Goal: Find specific page/section: Find specific page/section

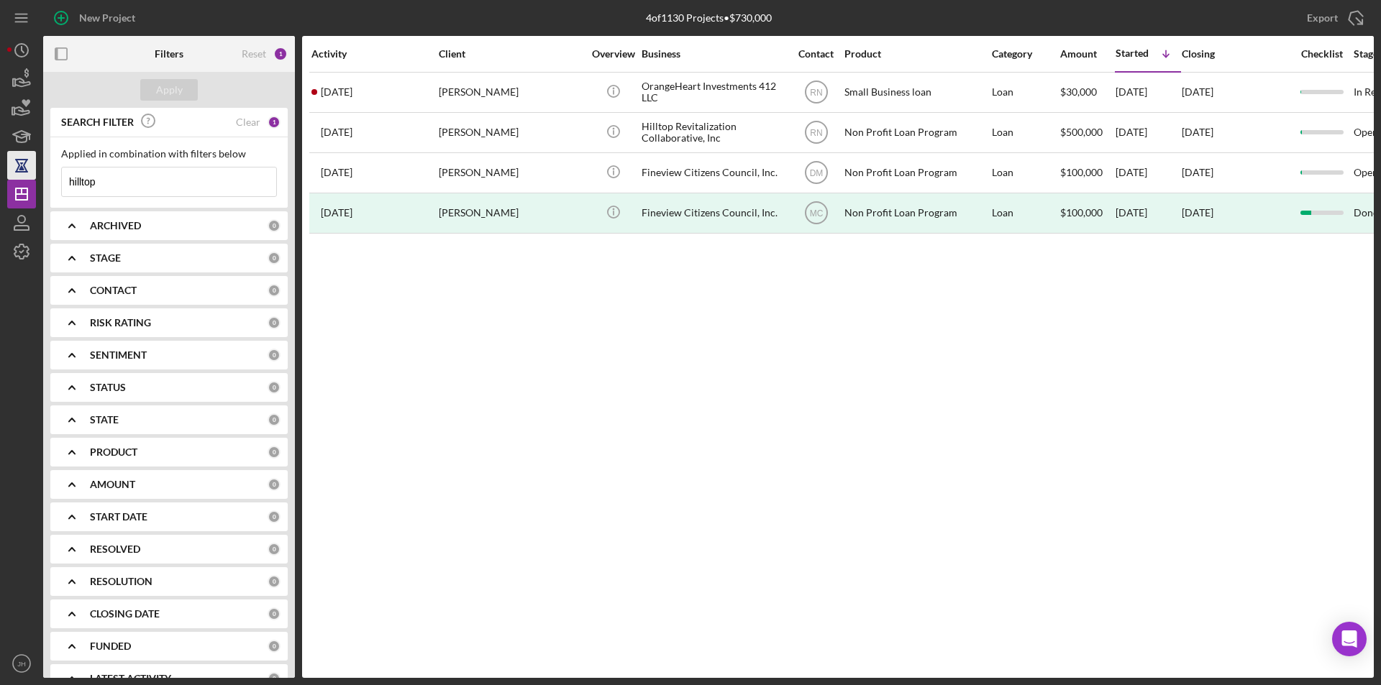
drag, startPoint x: 114, startPoint y: 183, endPoint x: 30, endPoint y: 174, distance: 83.9
click at [30, 174] on div "New Project 4 of 1130 Projects • $730,000 hilltop Export Icon/Export Filters Re…" at bounding box center [690, 339] width 1366 height 678
click at [163, 80] on div "Apply" at bounding box center [169, 90] width 27 height 22
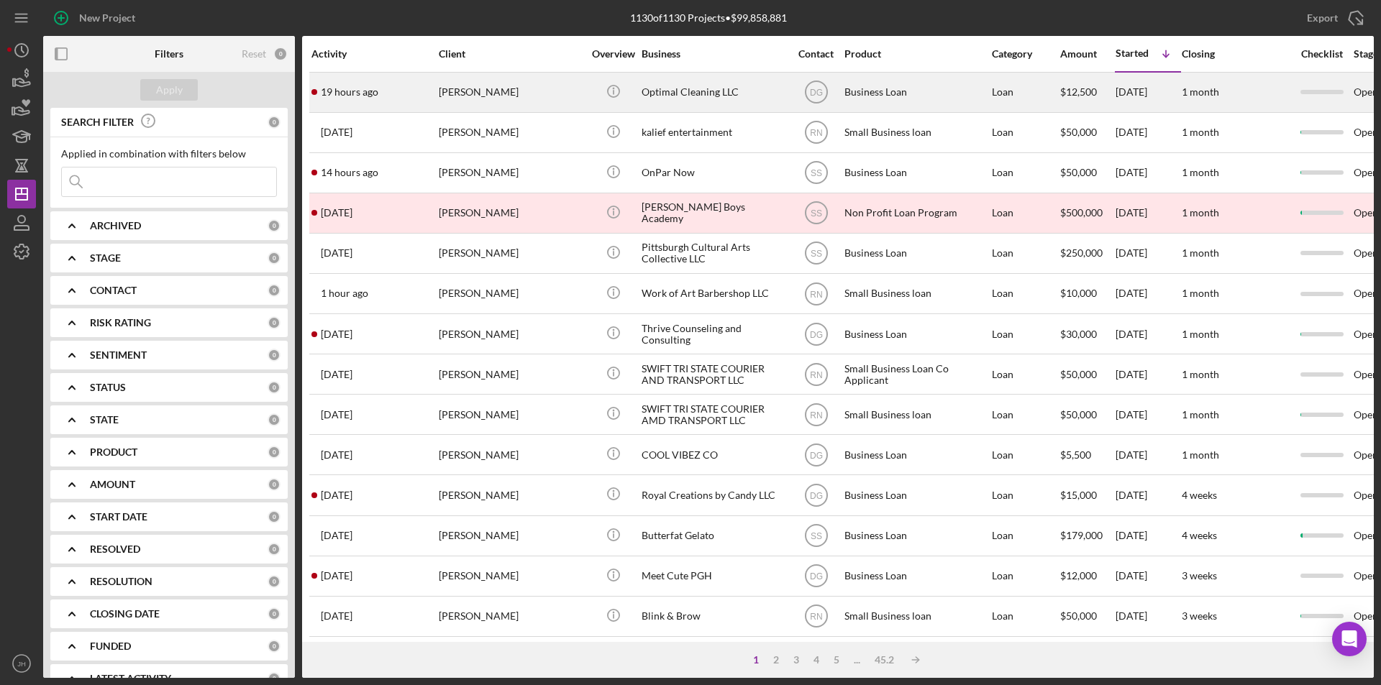
click at [538, 99] on div "[PERSON_NAME]" at bounding box center [511, 92] width 144 height 38
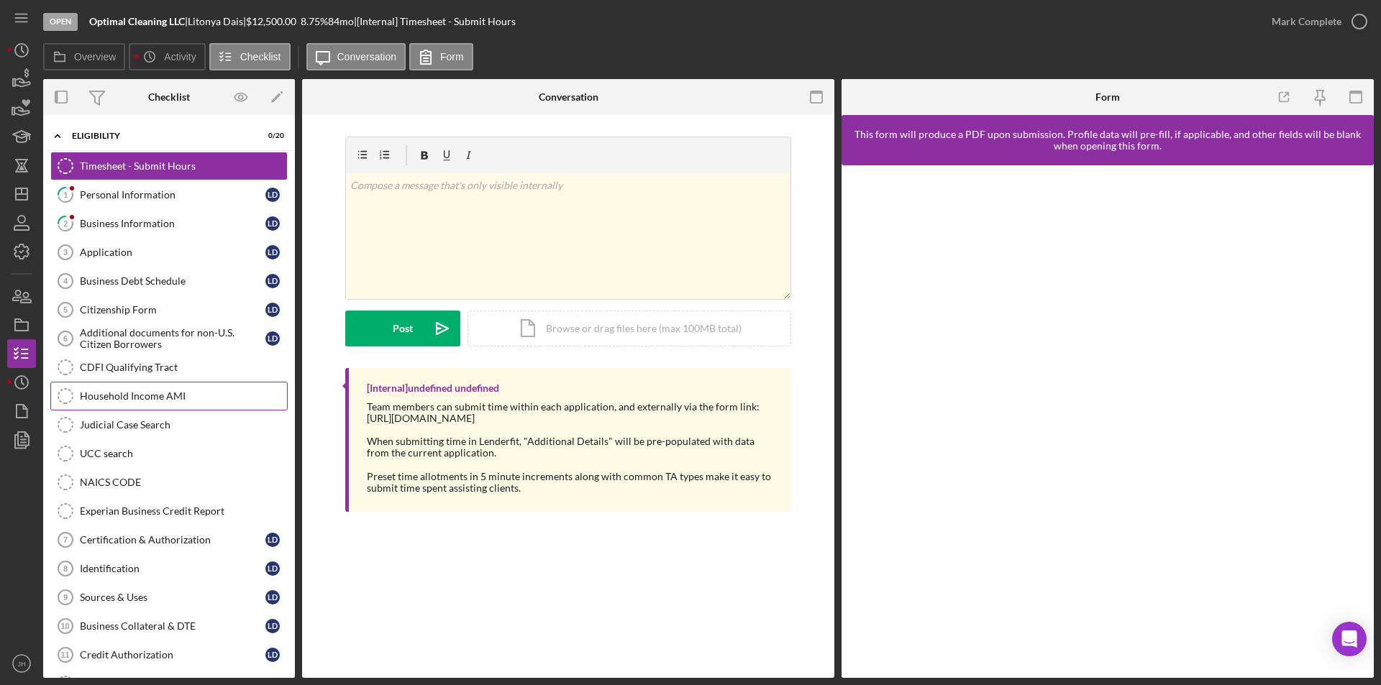
click at [126, 402] on div "Household Income AMI" at bounding box center [183, 397] width 207 height 12
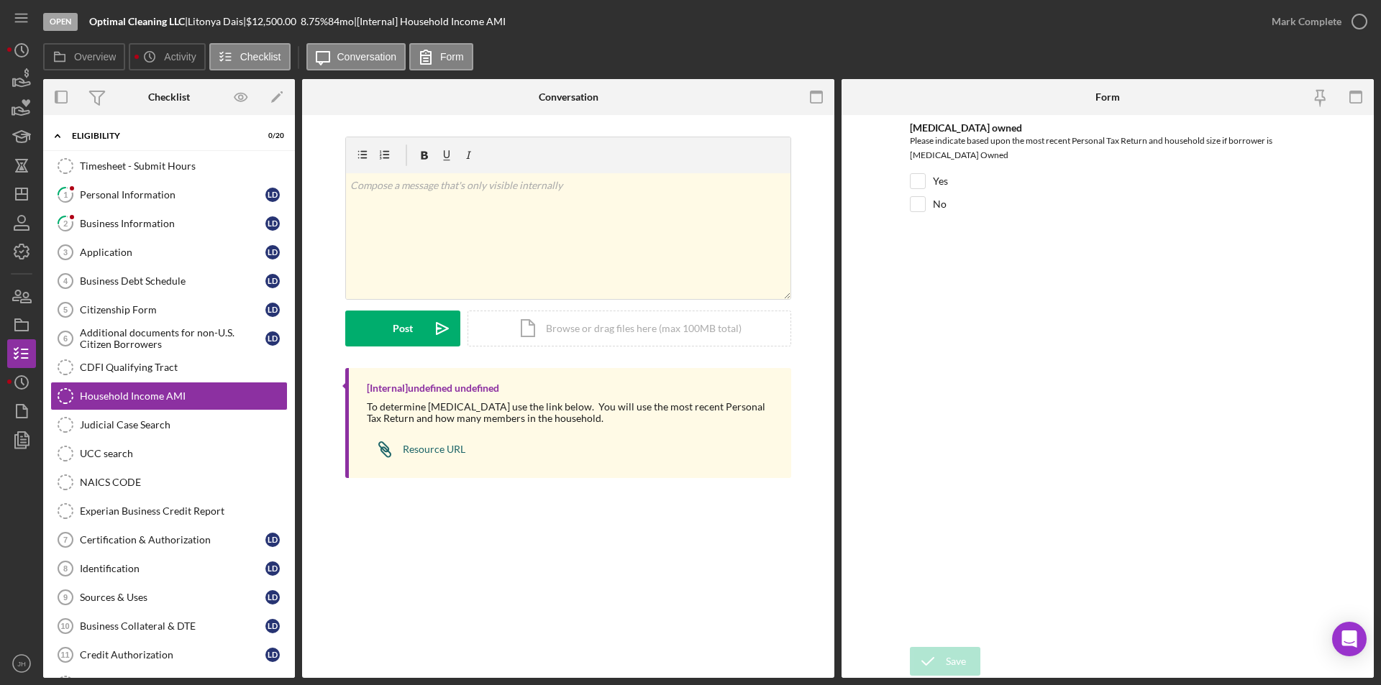
click at [434, 449] on div "Resource URL" at bounding box center [434, 450] width 63 height 12
